Goal: Find specific page/section: Find specific page/section

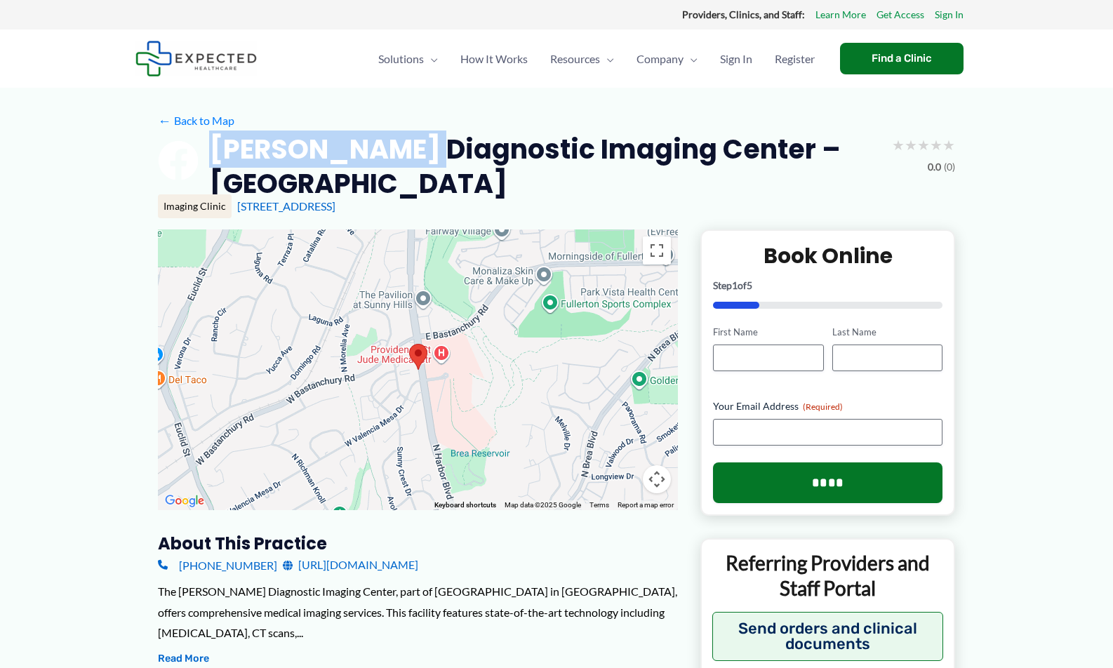
drag, startPoint x: 223, startPoint y: 151, endPoint x: 408, endPoint y: 145, distance: 184.7
click at [408, 145] on h2 "Ann G. Fetters Diagnostic Imaging Center – Fullerton" at bounding box center [545, 166] width 672 height 69
copy h2 "Ann G. Fetters"
